Goal: Check status: Check status

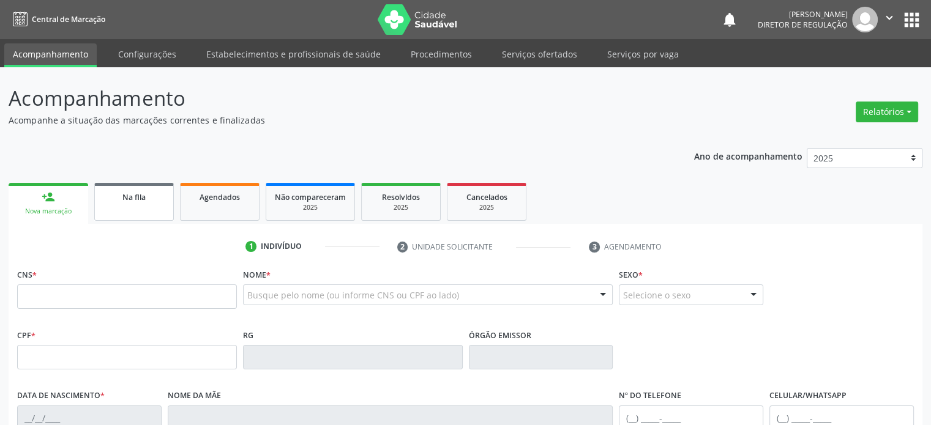
drag, startPoint x: 0, startPoint y: 0, endPoint x: 119, endPoint y: 205, distance: 237.2
click at [119, 205] on link "Na fila" at bounding box center [134, 202] width 80 height 38
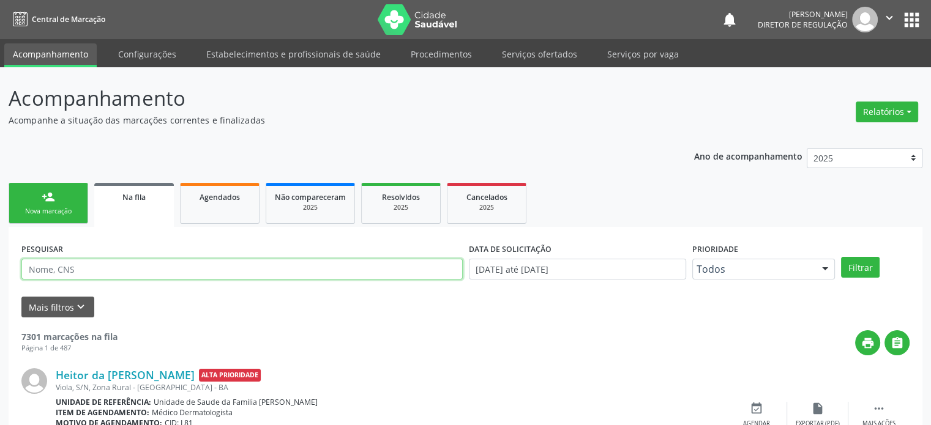
click at [67, 268] on input "text" at bounding box center [241, 269] width 441 height 21
click at [841, 257] on button "Filtrar" at bounding box center [860, 267] width 39 height 21
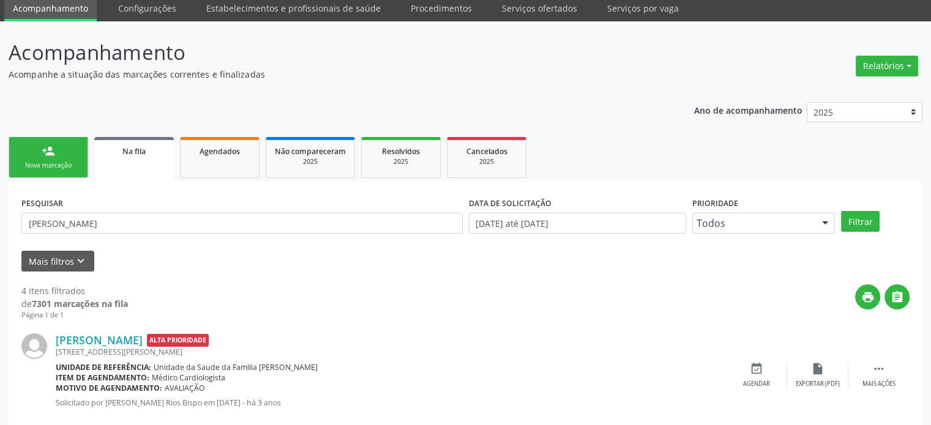
scroll to position [184, 0]
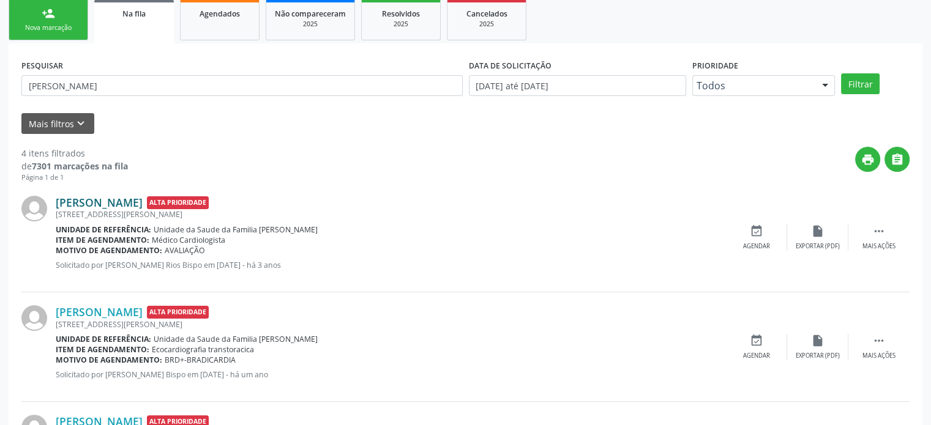
click at [143, 203] on link "[PERSON_NAME]" at bounding box center [99, 202] width 87 height 13
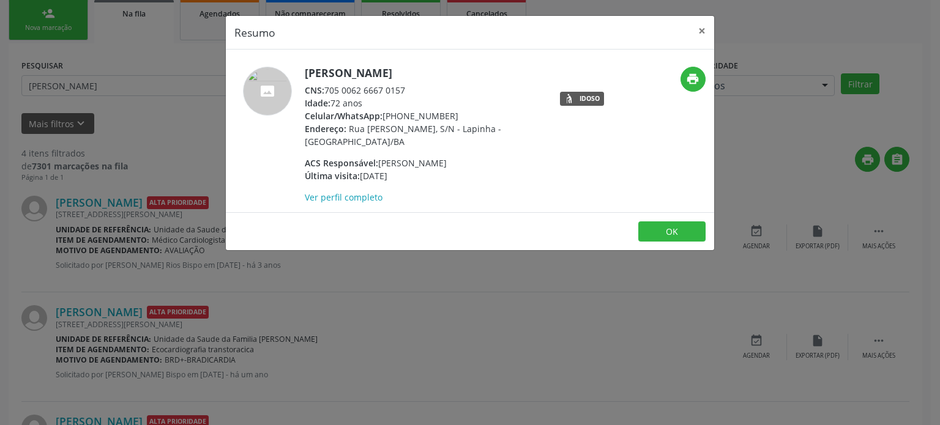
drag, startPoint x: 305, startPoint y: 72, endPoint x: 488, endPoint y: 77, distance: 182.4
click at [488, 77] on h5 "[PERSON_NAME]" at bounding box center [424, 73] width 238 height 13
copy h5 "[PERSON_NAME]"
click at [44, 113] on div "Resumo × [PERSON_NAME] CNS: 705 0062 6667 0157 Idade: 72 anos Celular/WhatsApp:…" at bounding box center [470, 212] width 940 height 425
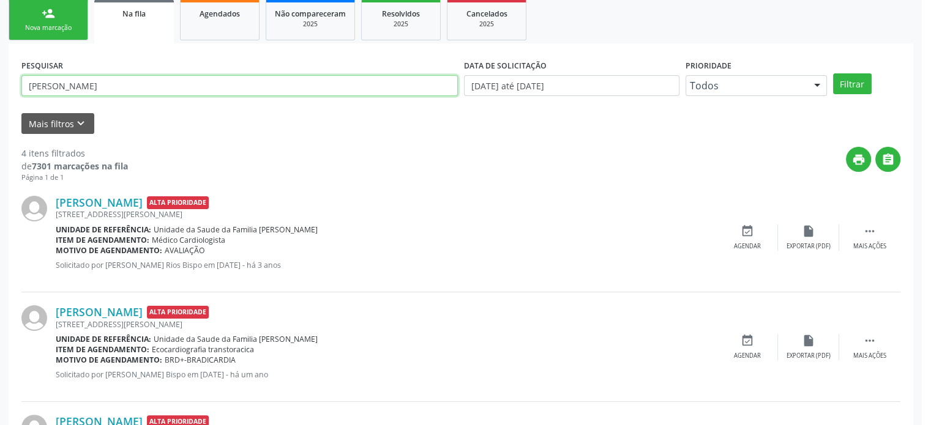
click at [98, 84] on input "[PERSON_NAME]" at bounding box center [239, 85] width 436 height 21
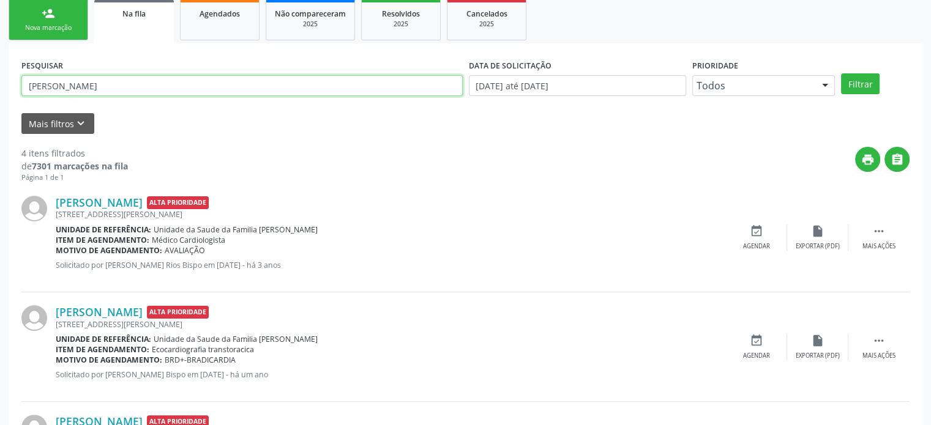
click at [98, 84] on input "[PERSON_NAME]" at bounding box center [241, 85] width 441 height 21
paste input "[PERSON_NAME]"
click at [841, 73] on button "Filtrar" at bounding box center [860, 83] width 39 height 21
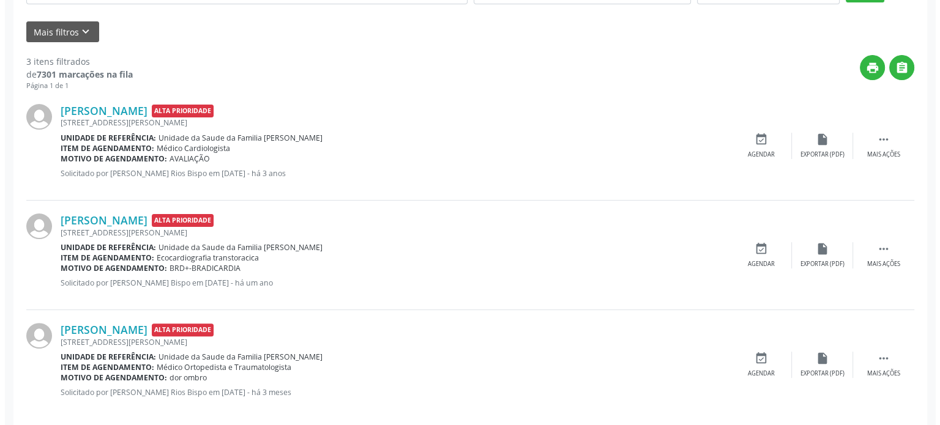
scroll to position [289, 0]
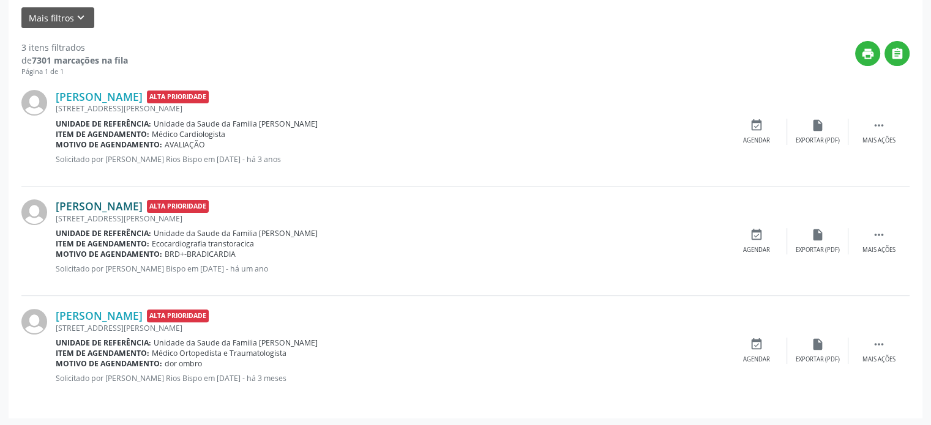
click at [143, 206] on link "[PERSON_NAME]" at bounding box center [99, 205] width 87 height 13
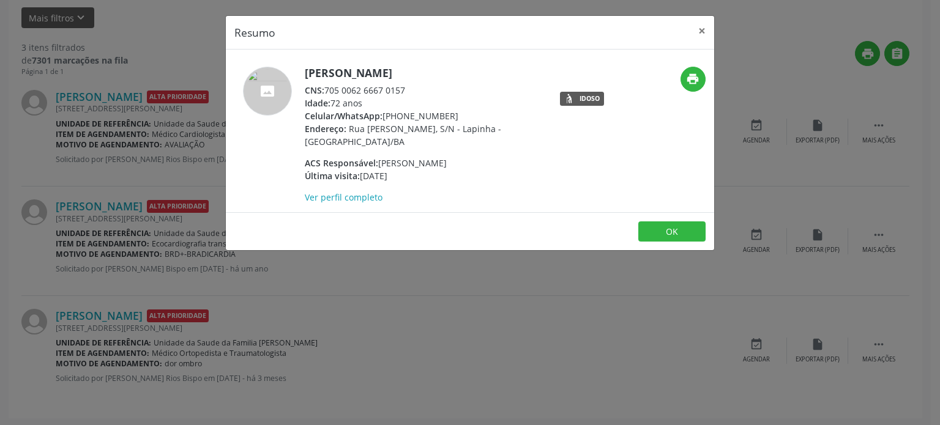
drag, startPoint x: 328, startPoint y: 87, endPoint x: 414, endPoint y: 93, distance: 85.9
click at [417, 91] on div "CNS: 705 0062 6667 0157" at bounding box center [424, 90] width 238 height 13
copy div "705 0062 6667 0157"
click at [126, 70] on div "Resumo × [PERSON_NAME] CNS: 705 0062 6667 0157 Idade: 72 anos Celular/WhatsApp:…" at bounding box center [470, 212] width 940 height 425
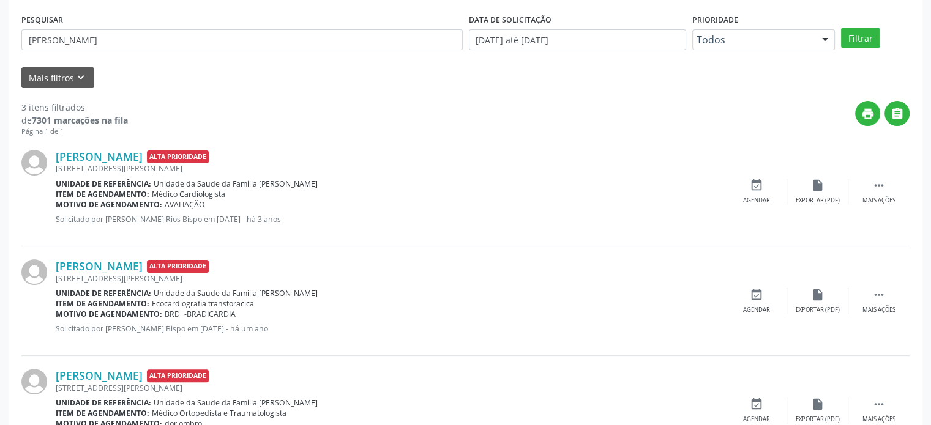
scroll to position [167, 0]
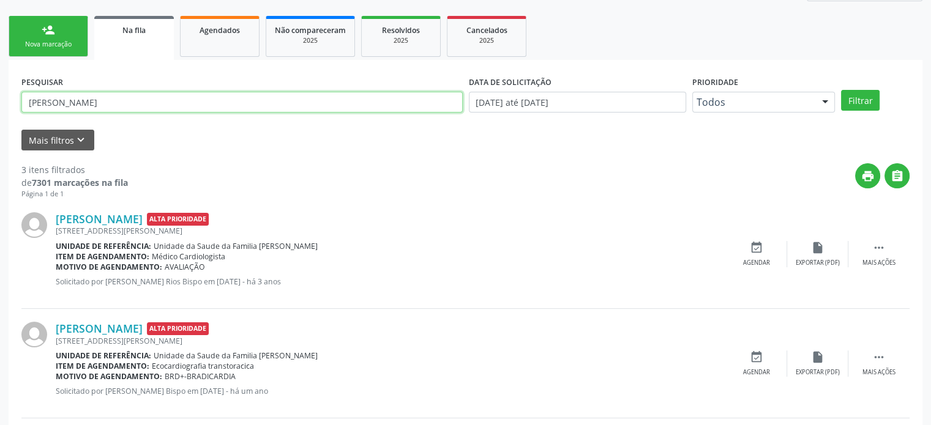
click at [67, 95] on input "[PERSON_NAME]" at bounding box center [241, 102] width 441 height 21
paste input "705 0062 6667 0157"
click at [90, 99] on input "705 0062 6667 0157" at bounding box center [241, 102] width 441 height 21
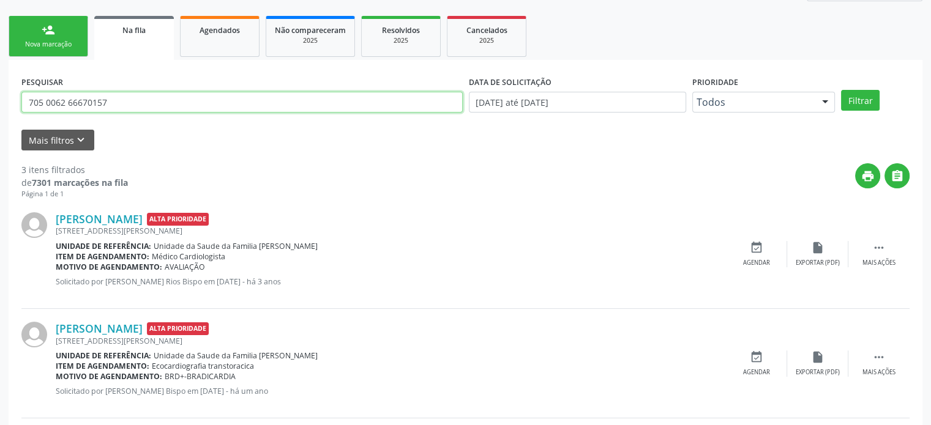
click at [68, 99] on input "705 0062 66670157" at bounding box center [241, 102] width 441 height 21
click at [46, 102] on input "705 006266670157" at bounding box center [241, 102] width 441 height 21
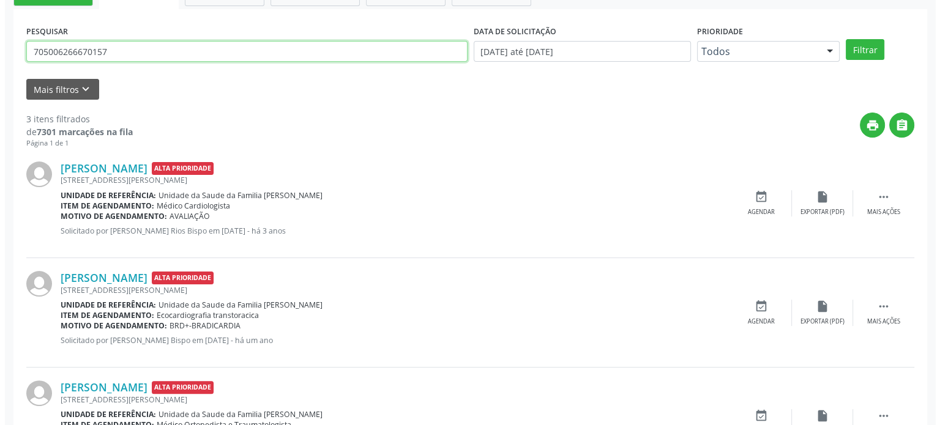
scroll to position [289, 0]
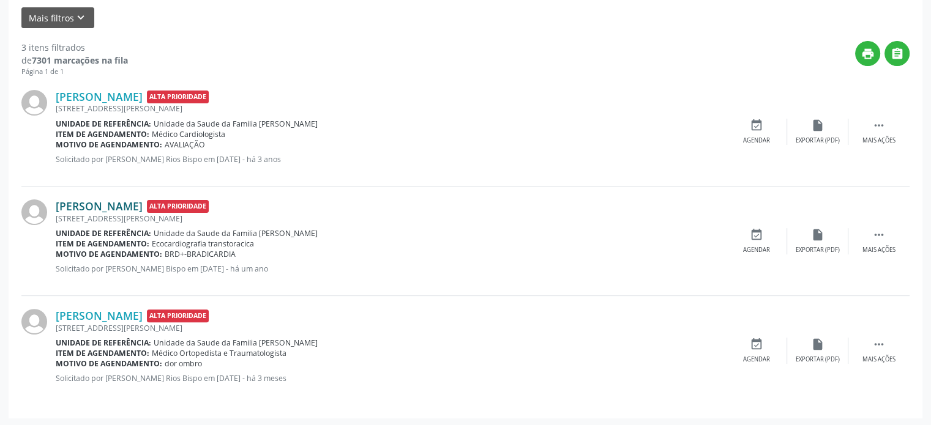
click at [143, 205] on link "[PERSON_NAME]" at bounding box center [99, 205] width 87 height 13
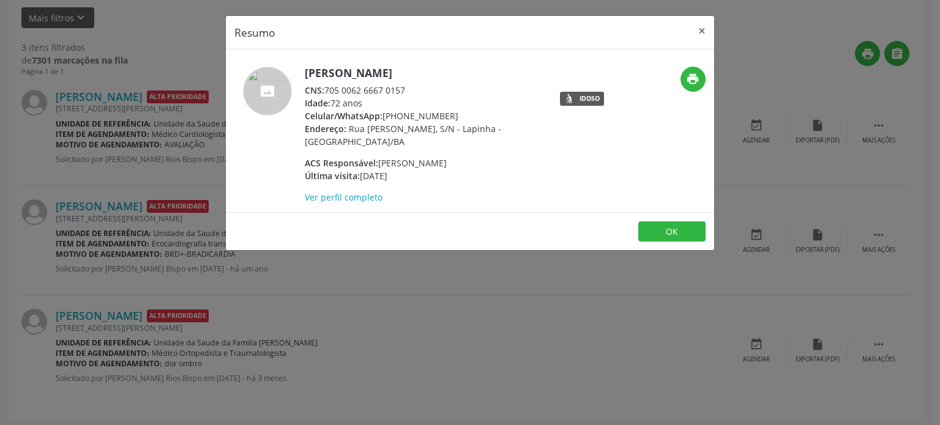
click at [121, 182] on div "Resumo × [PERSON_NAME] CNS: 705 0062 6667 0157 Idade: 72 anos Celular/WhatsApp:…" at bounding box center [470, 212] width 940 height 425
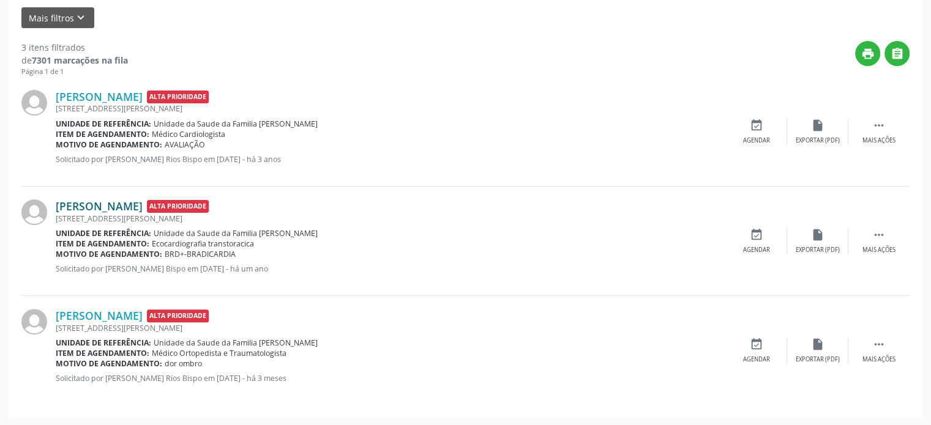
click at [113, 205] on link "[PERSON_NAME]" at bounding box center [99, 205] width 87 height 13
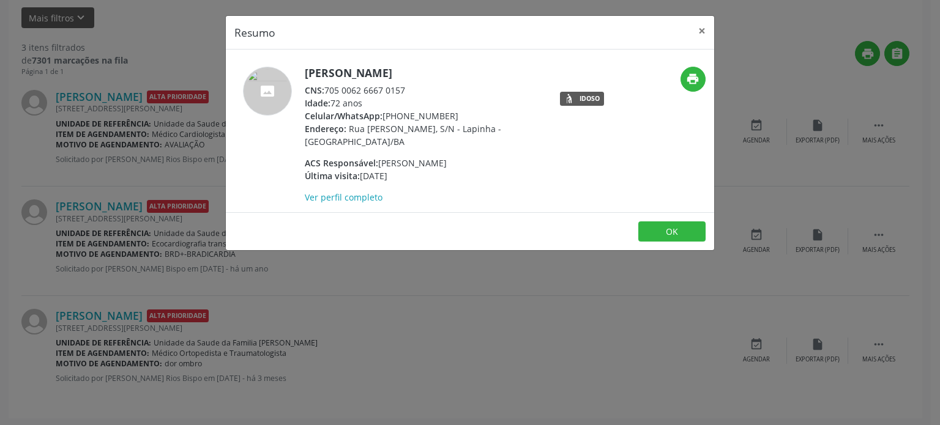
click at [138, 68] on div "Resumo × [PERSON_NAME] CNS: 705 0062 6667 0157 Idade: 72 anos Celular/WhatsApp:…" at bounding box center [470, 212] width 940 height 425
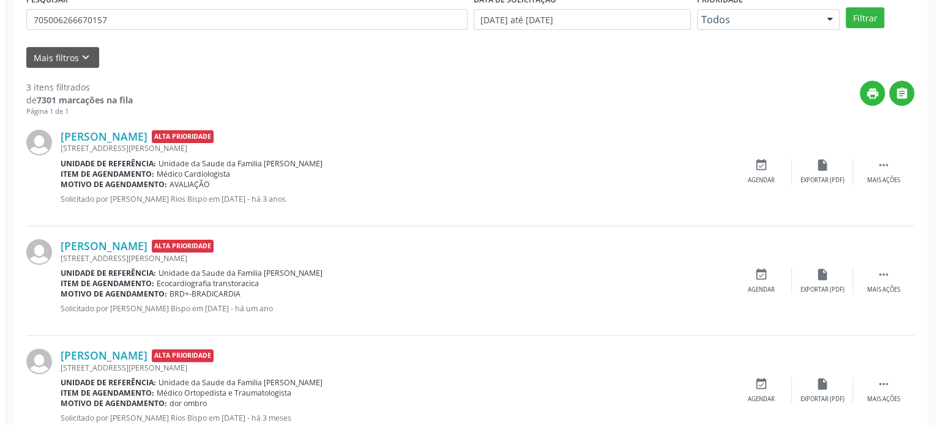
scroll to position [167, 0]
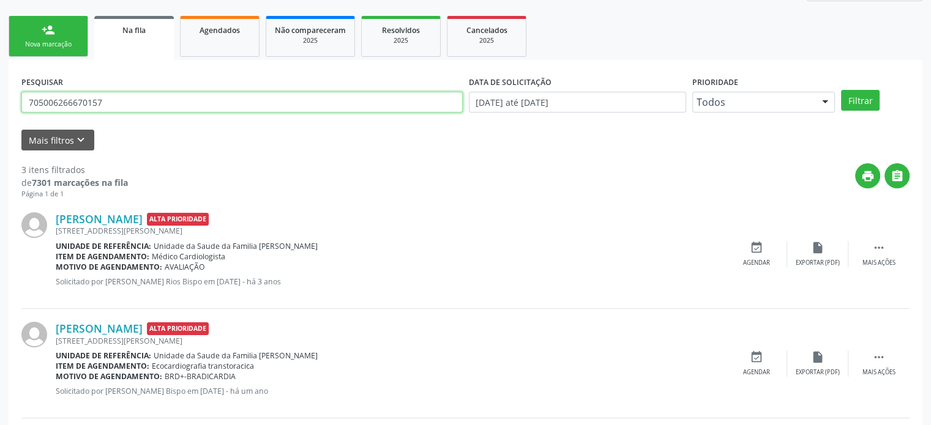
click at [100, 98] on input "705006266670157" at bounding box center [241, 102] width 441 height 21
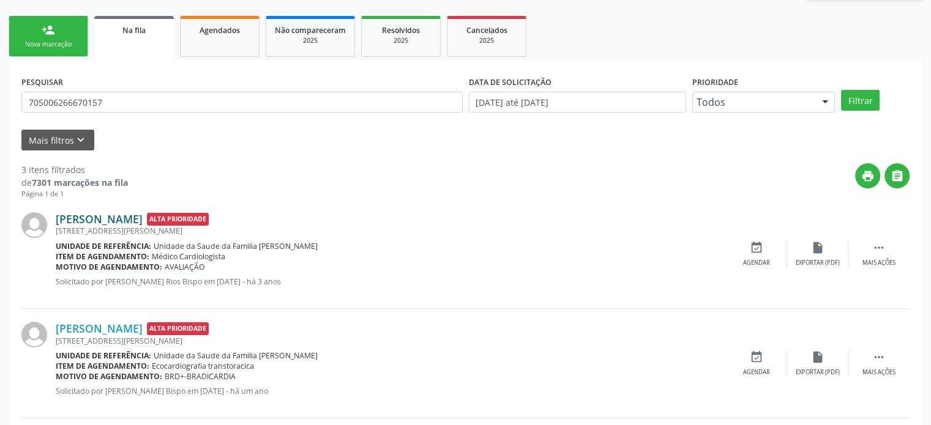
click at [143, 214] on link "[PERSON_NAME]" at bounding box center [99, 218] width 87 height 13
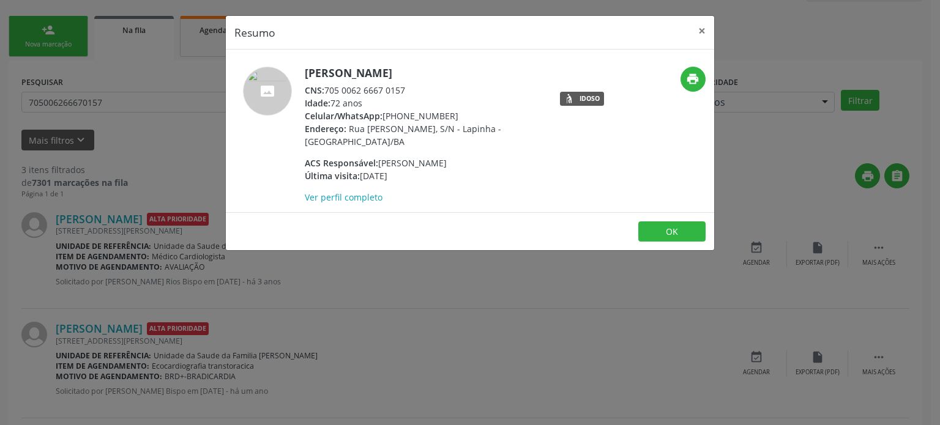
drag, startPoint x: 328, startPoint y: 90, endPoint x: 411, endPoint y: 92, distance: 83.2
click at [411, 92] on div "CNS: 705 0062 6667 0157" at bounding box center [424, 90] width 238 height 13
copy div "705 0062 6667 0157"
click at [127, 103] on div "Resumo × [PERSON_NAME] CNS: 705 0062 6667 0157 Idade: 72 anos Celular/WhatsApp:…" at bounding box center [470, 212] width 940 height 425
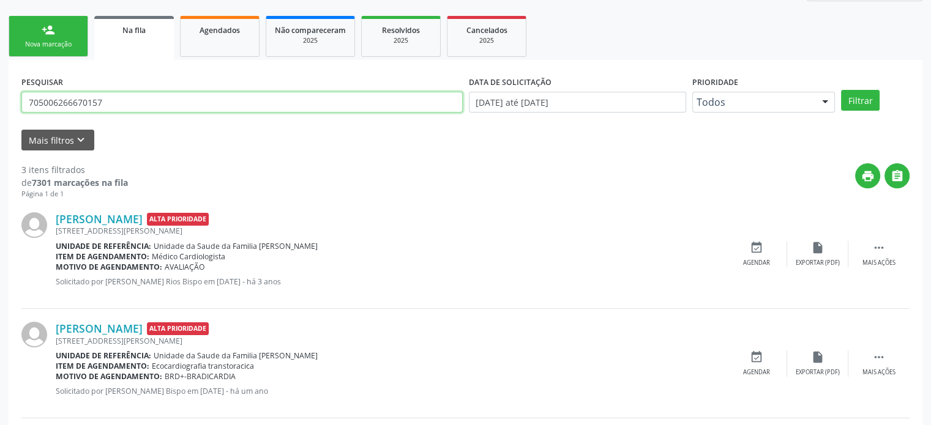
click at [127, 103] on input "705006266670157" at bounding box center [241, 102] width 441 height 21
paste input "0062 6667"
click at [89, 102] on input "705 0062 6667 0157" at bounding box center [241, 102] width 441 height 21
click at [45, 103] on input "705 006266670157" at bounding box center [241, 102] width 441 height 21
type input "705006266670157"
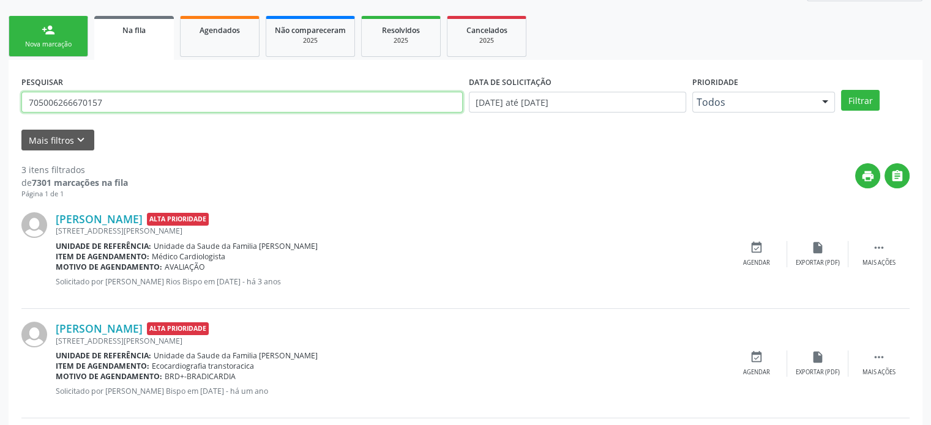
click at [45, 103] on input "705006266670157" at bounding box center [241, 102] width 441 height 21
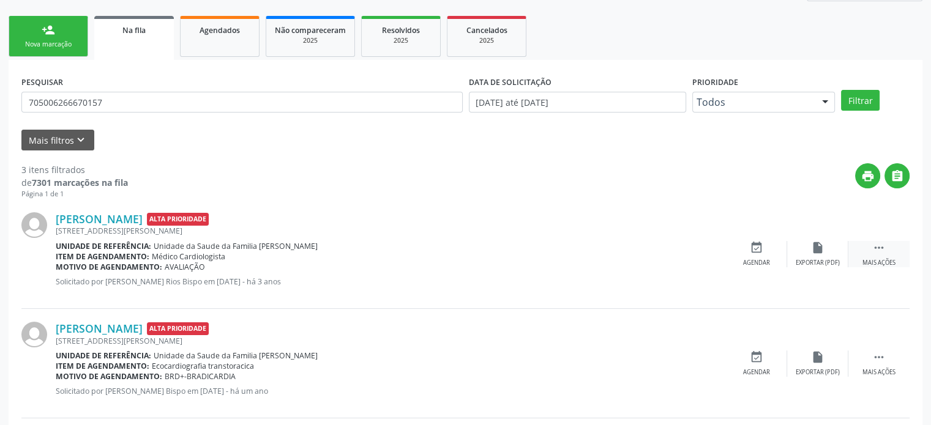
click at [884, 251] on icon "" at bounding box center [878, 247] width 13 height 13
click at [308, 234] on div "[STREET_ADDRESS][PERSON_NAME]" at bounding box center [299, 231] width 486 height 10
click at [143, 217] on link "[PERSON_NAME]" at bounding box center [99, 218] width 87 height 13
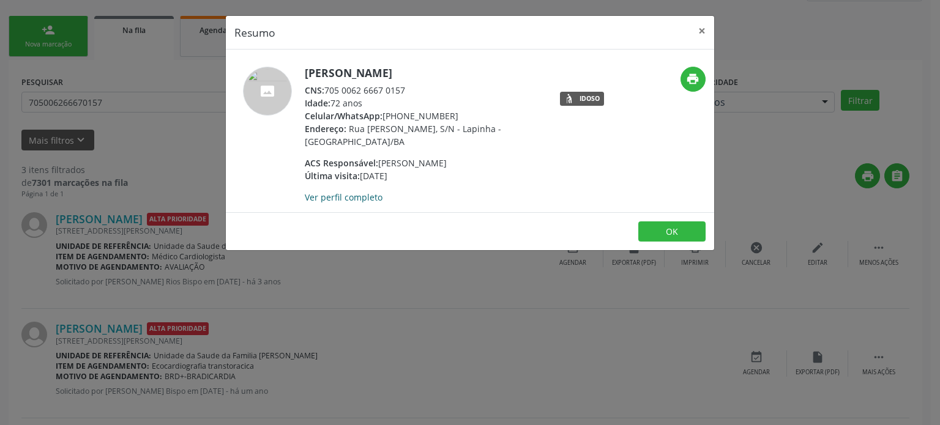
click at [343, 192] on link "Ver perfil completo" at bounding box center [344, 198] width 78 height 12
click at [163, 225] on div "Resumo × [PERSON_NAME] CNS: 705 0062 6667 0157 Idade: 72 anos Celular/WhatsApp:…" at bounding box center [470, 212] width 940 height 425
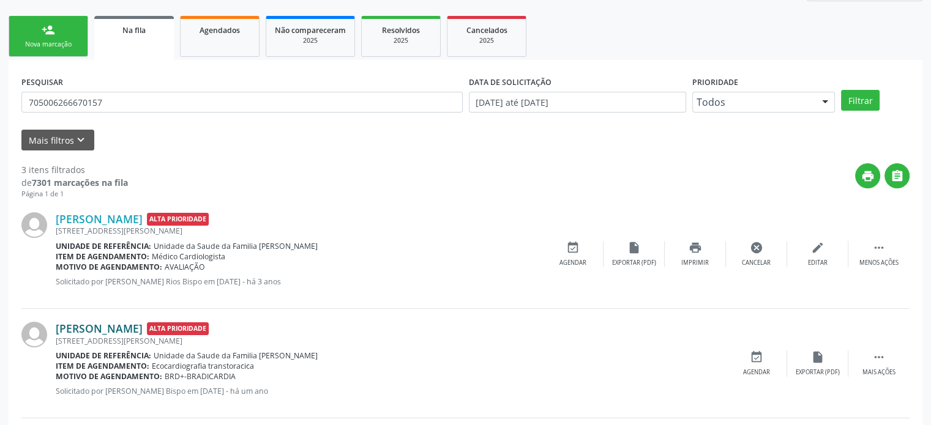
click at [137, 329] on link "[PERSON_NAME]" at bounding box center [99, 328] width 87 height 13
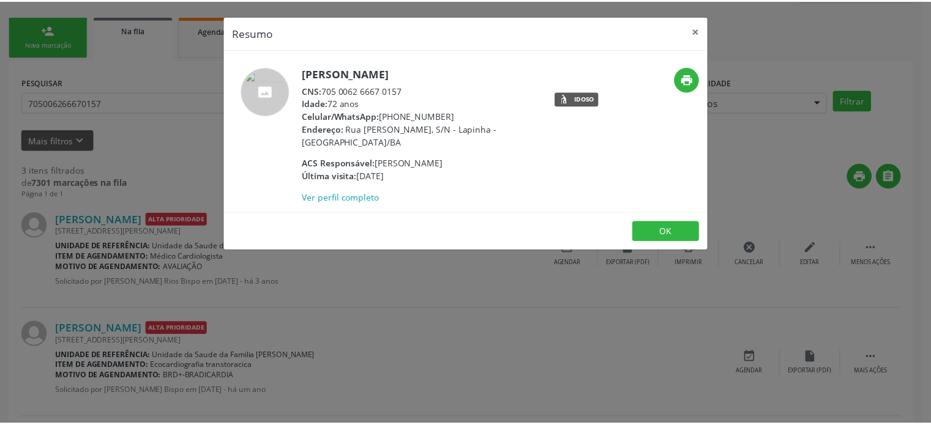
scroll to position [168, 0]
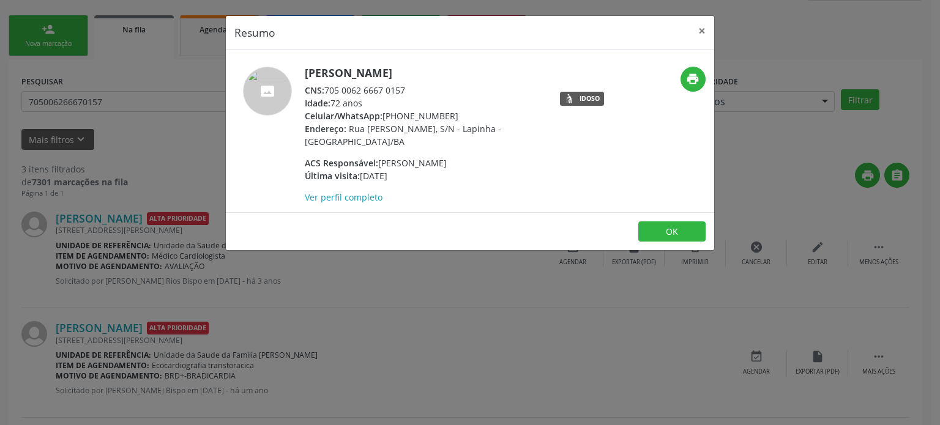
click at [136, 195] on div "Resumo × [PERSON_NAME] CNS: 705 0062 6667 0157 Idade: 72 anos Celular/WhatsApp:…" at bounding box center [470, 212] width 940 height 425
